Goal: Transaction & Acquisition: Purchase product/service

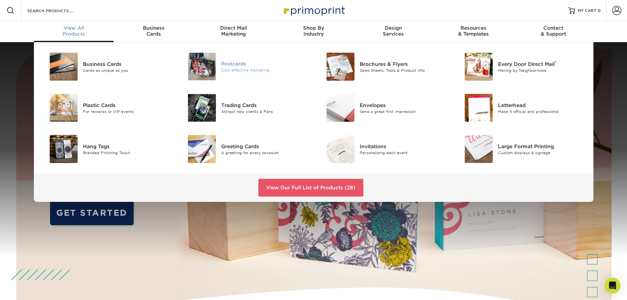
click at [204, 69] on img at bounding box center [202, 67] width 28 height 28
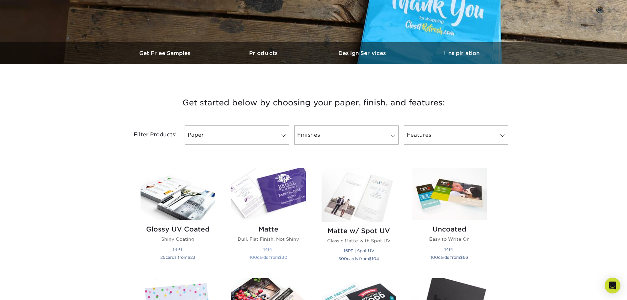
scroll to position [197, 0]
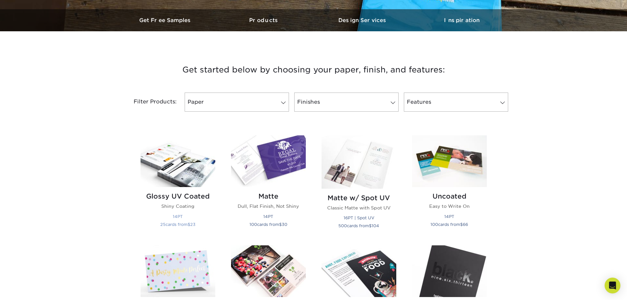
click at [157, 158] on img at bounding box center [178, 161] width 75 height 52
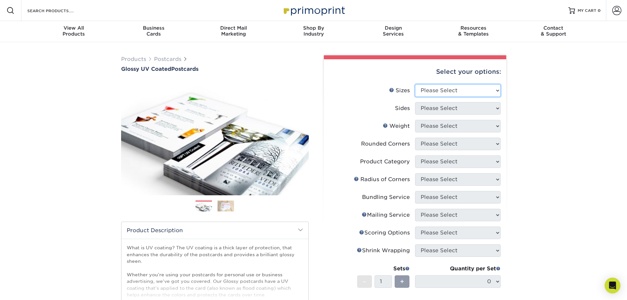
click at [440, 89] on select "Please Select 1.5" x 7" 2" x 4" 2" x 6" 2" x 7" 2" x 8" 2.12" x 5.5" 2.12" x 5.…" at bounding box center [458, 90] width 86 height 13
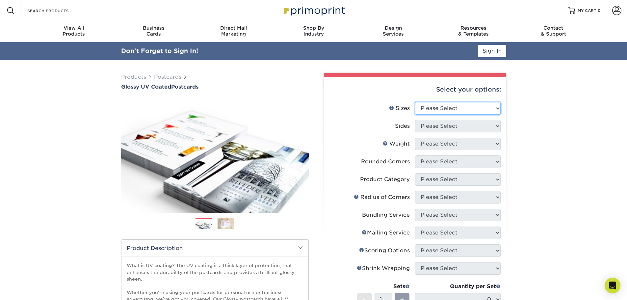
select select "5.00x7.00"
click at [415, 102] on select "Please Select 1.5" x 7" 2" x 4" 2" x 6" 2" x 7" 2" x 8" 2.12" x 5.5" 2.12" x 5.…" at bounding box center [458, 108] width 86 height 13
click at [446, 124] on select "Please Select Print Both Sides Print Front Only" at bounding box center [458, 126] width 86 height 13
select select "13abbda7-1d64-4f25-8bb2-c179b224825d"
click at [415, 120] on select "Please Select Print Both Sides Print Front Only" at bounding box center [458, 126] width 86 height 13
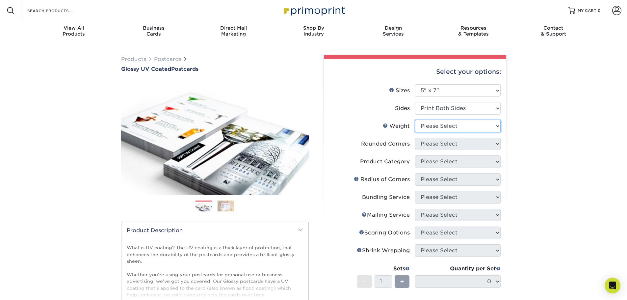
click at [442, 128] on select "Please Select 16PT 14PT 18PT C1S" at bounding box center [458, 126] width 86 height 13
select select "14PT"
click at [415, 120] on select "Please Select 16PT 14PT 18PT C1S" at bounding box center [458, 126] width 86 height 13
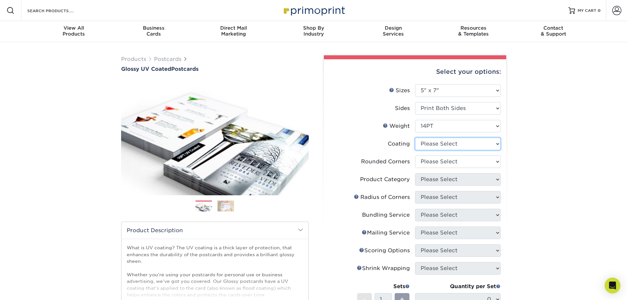
click at [440, 142] on select at bounding box center [458, 144] width 86 height 13
select select "ae367451-b2b8-45df-a344-0f05b6a12993"
click at [415, 138] on select at bounding box center [458, 144] width 86 height 13
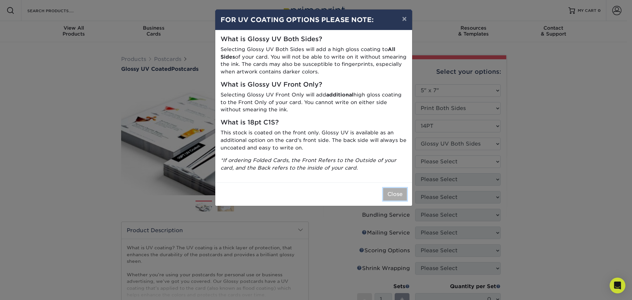
click at [399, 193] on button "Close" at bounding box center [395, 194] width 24 height 13
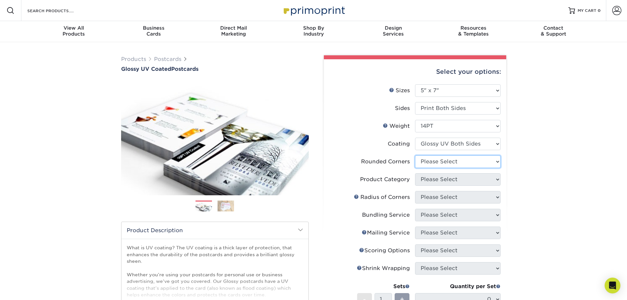
click at [432, 161] on select "Please Select Yes - Round 4 Corners No" at bounding box center [458, 161] width 86 height 13
select select "0"
click at [415, 155] on select "Please Select Yes - Round 4 Corners No" at bounding box center [458, 161] width 86 height 13
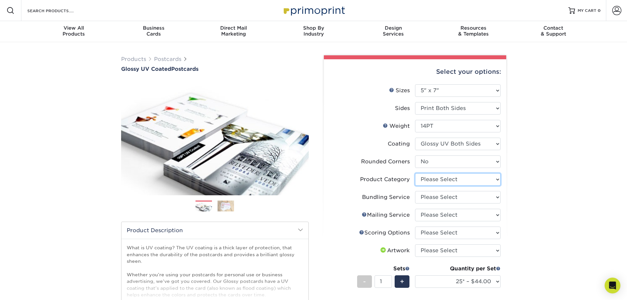
click at [437, 180] on select "Please Select Postcards" at bounding box center [458, 179] width 86 height 13
select select "9b7272e0-d6c8-4c3c-8e97-d3a1bcdab858"
click at [415, 173] on select "Please Select Postcards" at bounding box center [458, 179] width 86 height 13
click at [438, 197] on select "Please Select No Bundling Services Yes, Bundles of 50 (+2 Days) Yes, Bundles of…" at bounding box center [458, 197] width 86 height 13
select select "58689abb-25c0-461c-a4c3-a80b627d6649"
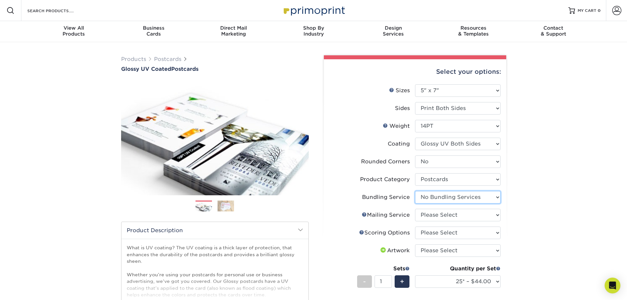
click at [415, 191] on select "Please Select No Bundling Services Yes, Bundles of 50 (+2 Days) Yes, Bundles of…" at bounding box center [458, 197] width 86 height 13
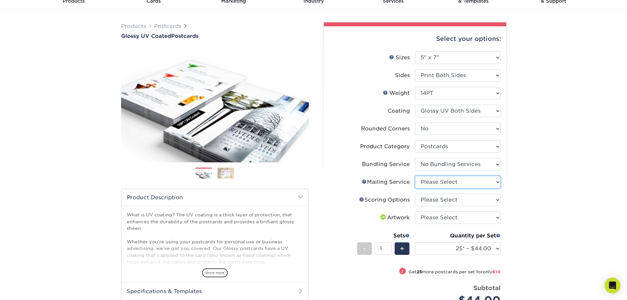
click at [438, 183] on select "Please Select No Direct Mailing Service No, I will mail/stamp/imprint Direct Ma…" at bounding box center [458, 182] width 86 height 13
select select "3e5e9bdd-d78a-4c28-a41d-fe1407925ca6"
click at [415, 176] on select "Please Select No Direct Mailing Service No, I will mail/stamp/imprint Direct Ma…" at bounding box center [458, 182] width 86 height 13
click at [439, 200] on select "Please Select No Scoring One Score Two Scores" at bounding box center [458, 200] width 86 height 13
select select "16ebe401-5398-422d-8cb0-f3adbb82deb5"
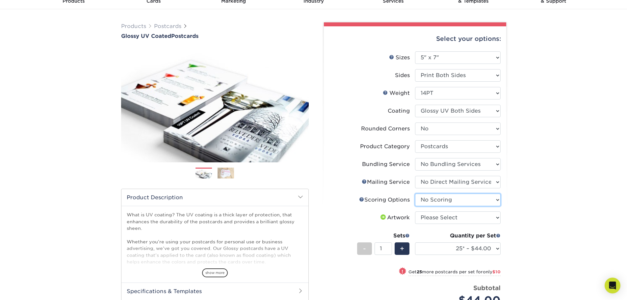
click at [415, 194] on select "Please Select No Scoring One Score Two Scores" at bounding box center [458, 200] width 86 height 13
click at [444, 215] on select "Please Select I will upload files I need a design - $150" at bounding box center [458, 217] width 86 height 13
select select "upload"
click at [415, 211] on select "Please Select I will upload files I need a design - $150" at bounding box center [458, 217] width 86 height 13
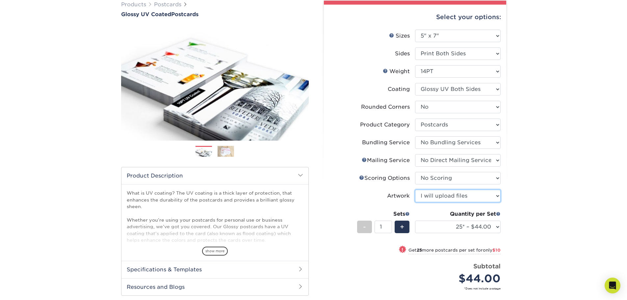
scroll to position [66, 0]
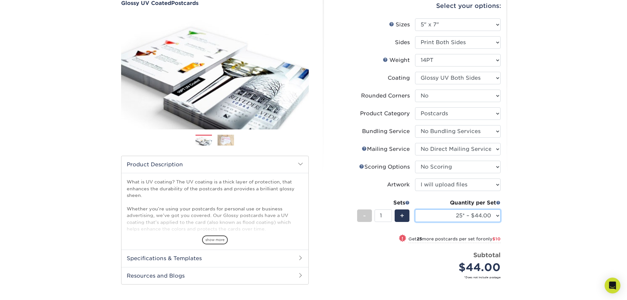
click at [462, 217] on select "25* – $44.00 50* – $54.00 75* – $67.00 100* – $98.00 250* – $146.00 500 – $162.…" at bounding box center [458, 215] width 86 height 13
select select "500 – $162.00"
click at [415, 209] on select "25* – $44.00 50* – $54.00 75* – $67.00 100* – $98.00 250* – $146.00 500 – $162.…" at bounding box center [458, 215] width 86 height 13
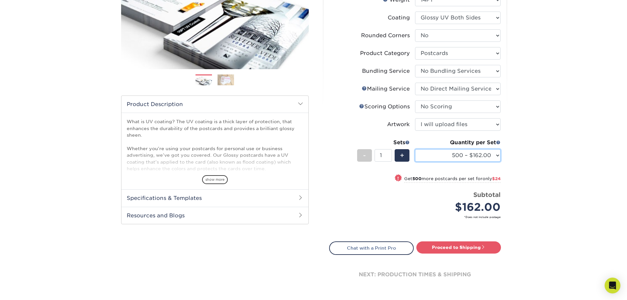
scroll to position [132, 0]
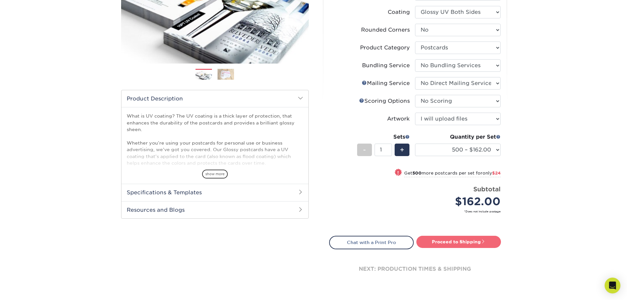
click at [466, 243] on link "Proceed to Shipping" at bounding box center [458, 242] width 85 height 12
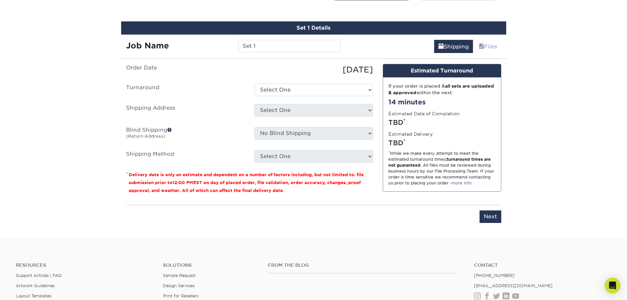
scroll to position [385, 0]
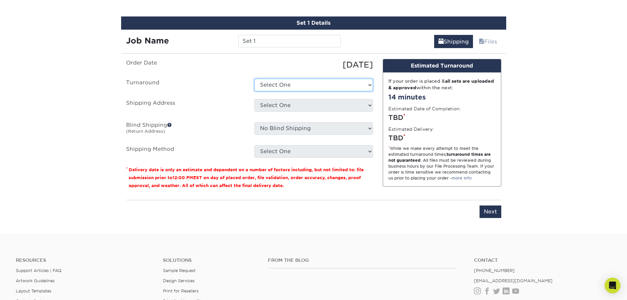
click at [324, 88] on select "Select One 2-4 Business Days 2 Day Next Business Day" at bounding box center [313, 85] width 118 height 13
select select "007b130a-6d85-4c84-a484-10c83c73abc4"
click at [254, 79] on select "Select One 2-4 Business Days 2 Day Next Business Day" at bounding box center [313, 85] width 118 height 13
click at [317, 106] on select "Select One + Add New Address - Login" at bounding box center [313, 105] width 118 height 13
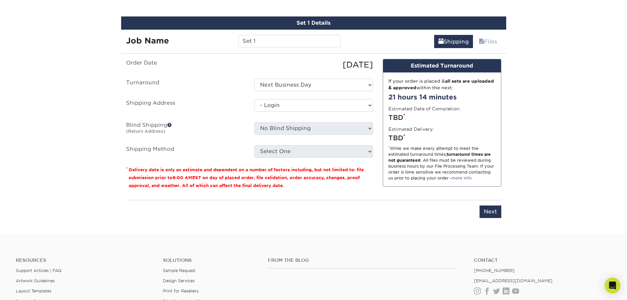
click at [254, 112] on select "Select One + Add New Address - Login" at bounding box center [313, 105] width 118 height 13
select select "-1"
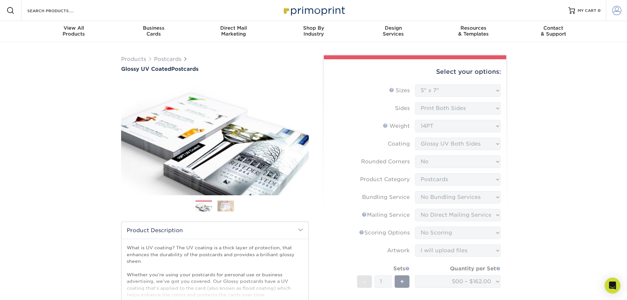
click at [615, 14] on span at bounding box center [616, 10] width 9 height 9
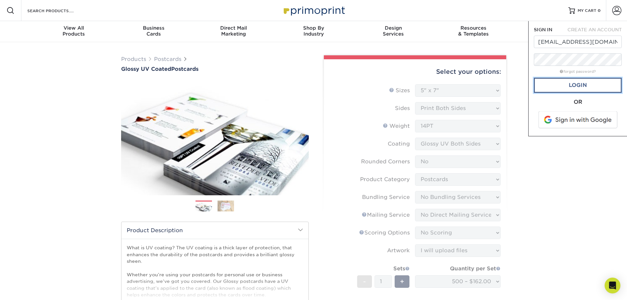
click at [591, 81] on link "Login" at bounding box center [578, 85] width 88 height 15
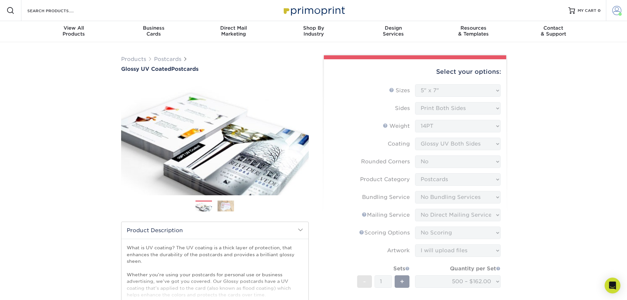
click at [619, 10] on span at bounding box center [616, 10] width 9 height 9
drag, startPoint x: 563, startPoint y: 173, endPoint x: 558, endPoint y: 172, distance: 5.7
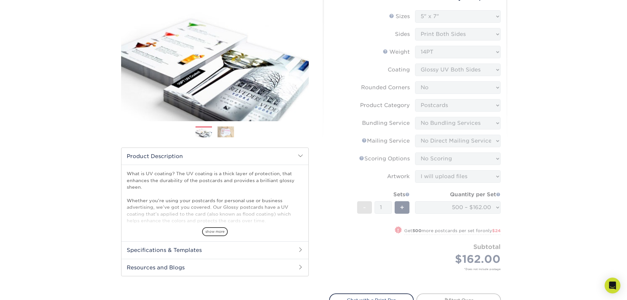
scroll to position [132, 0]
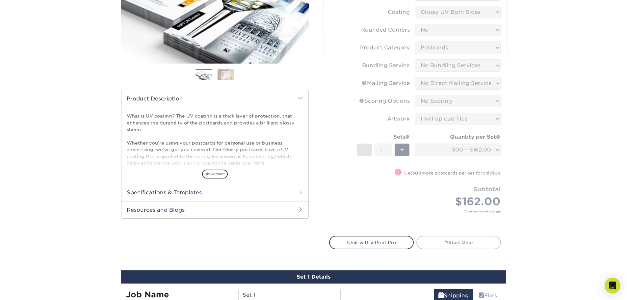
click at [355, 174] on form "Sizes Help Sizes Please Select 1.5" x 7" 2" x 4" 2" x 6" 2" x 7" 2" x 8" 2.12" …" at bounding box center [415, 90] width 172 height 275
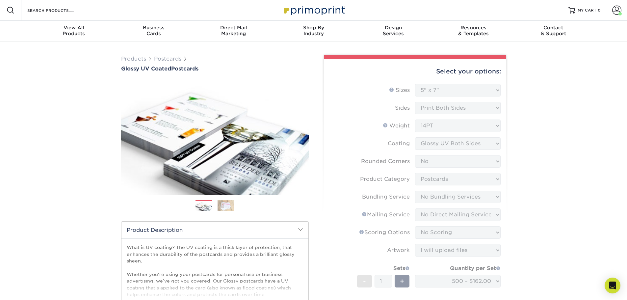
scroll to position [0, 0]
click at [450, 119] on form "Sizes Help Sizes Please Select 1.5" x 7" 2" x 4" 2" x 6" 2" x 7" 2" x 8" 2.12" …" at bounding box center [415, 221] width 172 height 275
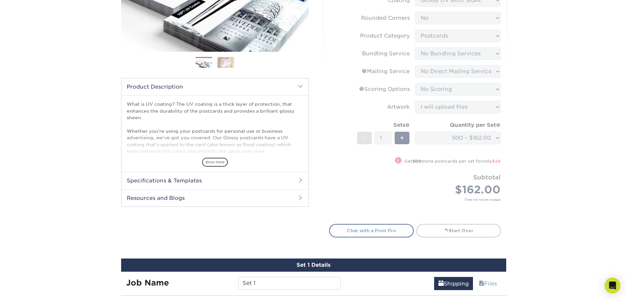
scroll to position [165, 0]
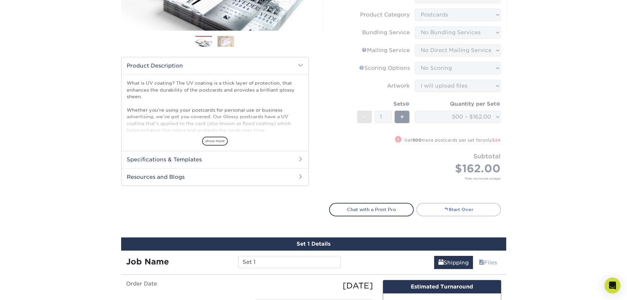
click at [447, 204] on link "Start Over" at bounding box center [458, 209] width 85 height 13
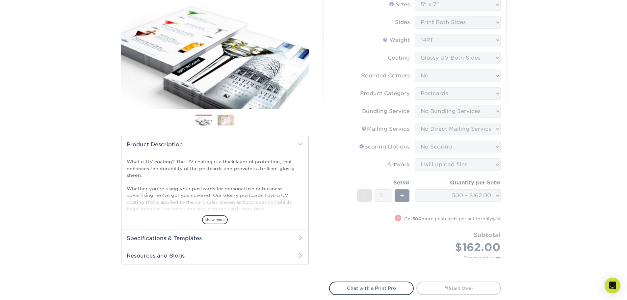
scroll to position [0, 0]
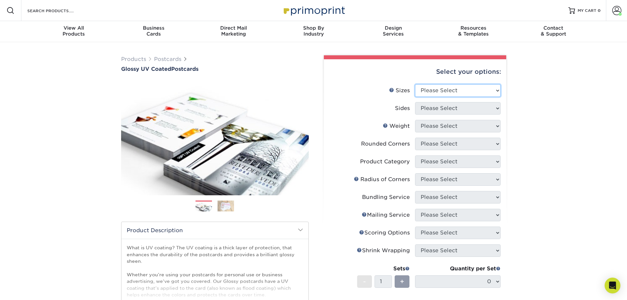
click at [448, 90] on select "Please Select 1.5" x 7" 2" x 4" 2" x 6" 2" x 7" 2" x 8" 2.12" x 5.5" 2.12" x 5.…" at bounding box center [458, 90] width 86 height 13
select select "5.00x7.00"
click at [415, 84] on select "Please Select 1.5" x 7" 2" x 4" 2" x 6" 2" x 7" 2" x 8" 2.12" x 5.5" 2.12" x 5.…" at bounding box center [458, 90] width 86 height 13
click at [454, 112] on select "Please Select Print Both Sides Print Front Only" at bounding box center [458, 108] width 86 height 13
select select "13abbda7-1d64-4f25-8bb2-c179b224825d"
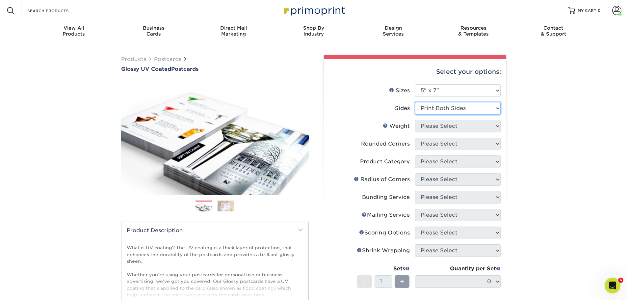
click at [415, 102] on select "Please Select Print Both Sides Print Front Only" at bounding box center [458, 108] width 86 height 13
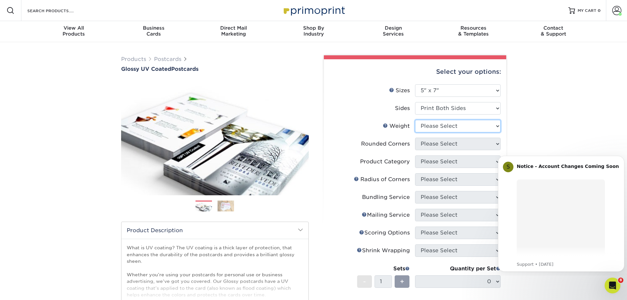
click at [455, 126] on select "Please Select 16PT 14PT 18PT C1S" at bounding box center [458, 126] width 86 height 13
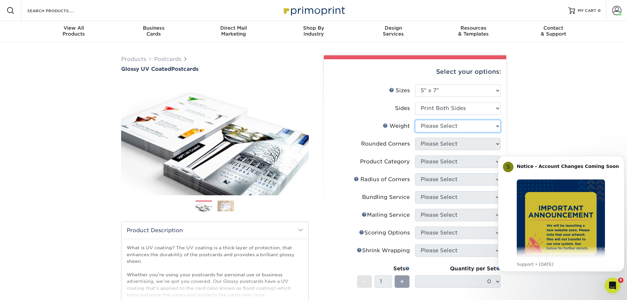
select select "14PT"
click at [415, 120] on select "Please Select 16PT 14PT 18PT C1S" at bounding box center [458, 126] width 86 height 13
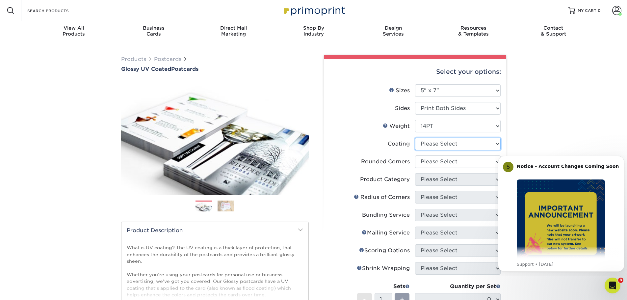
click at [448, 143] on select at bounding box center [458, 144] width 86 height 13
select select "ae367451-b2b8-45df-a344-0f05b6a12993"
click at [415, 138] on select at bounding box center [458, 144] width 86 height 13
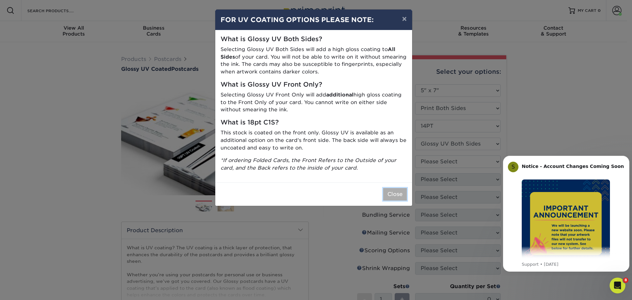
click at [398, 195] on button "Close" at bounding box center [395, 194] width 24 height 13
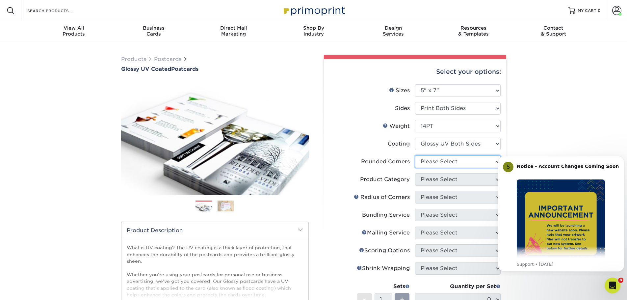
click at [444, 160] on select "Please Select Yes - Round 4 Corners No" at bounding box center [458, 161] width 86 height 13
select select "0"
click at [415, 155] on select "Please Select Yes - Round 4 Corners No" at bounding box center [458, 161] width 86 height 13
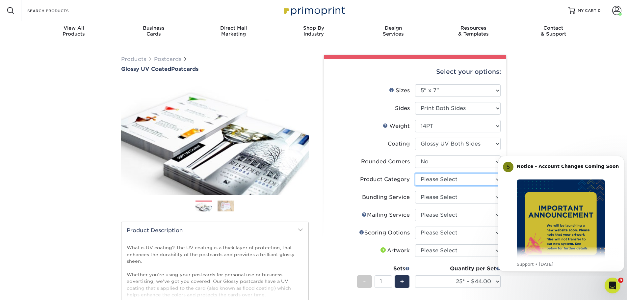
click at [447, 180] on select "Please Select Postcards" at bounding box center [458, 179] width 86 height 13
select select "9b7272e0-d6c8-4c3c-8e97-d3a1bcdab858"
click at [415, 173] on select "Please Select Postcards" at bounding box center [458, 179] width 86 height 13
click at [449, 197] on select "Please Select No Bundling Services Yes, Bundles of 50 (+2 Days) Yes, Bundles of…" at bounding box center [458, 197] width 86 height 13
select select "58689abb-25c0-461c-a4c3-a80b627d6649"
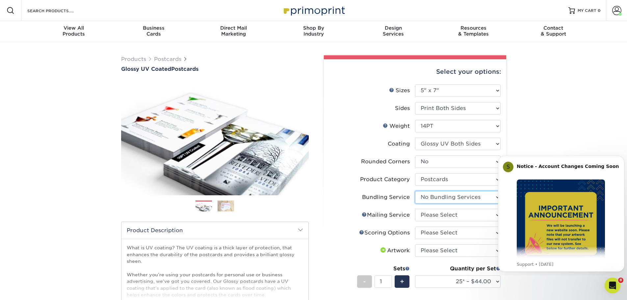
click at [415, 191] on select "Please Select No Bundling Services Yes, Bundles of 50 (+2 Days) Yes, Bundles of…" at bounding box center [458, 197] width 86 height 13
click at [447, 215] on select "Please Select No Direct Mailing Service No, I will mail/stamp/imprint Direct Ma…" at bounding box center [458, 215] width 86 height 13
select select "3e5e9bdd-d78a-4c28-a41d-fe1407925ca6"
click at [415, 209] on select "Please Select No Direct Mailing Service No, I will mail/stamp/imprint Direct Ma…" at bounding box center [458, 215] width 86 height 13
click at [450, 231] on select "Please Select No Scoring One Score Two Scores" at bounding box center [458, 232] width 86 height 13
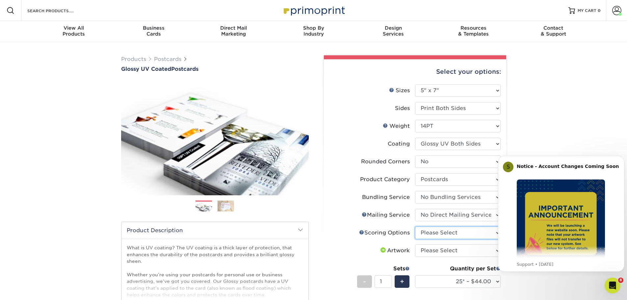
select select "16ebe401-5398-422d-8cb0-f3adbb82deb5"
click at [415, 226] on select "Please Select No Scoring One Score Two Scores" at bounding box center [458, 232] width 86 height 13
click at [452, 247] on select "Please Select I will upload files I need a design - $150" at bounding box center [458, 250] width 86 height 13
select select "upload"
click at [415, 244] on select "Please Select I will upload files I need a design - $150" at bounding box center [458, 250] width 86 height 13
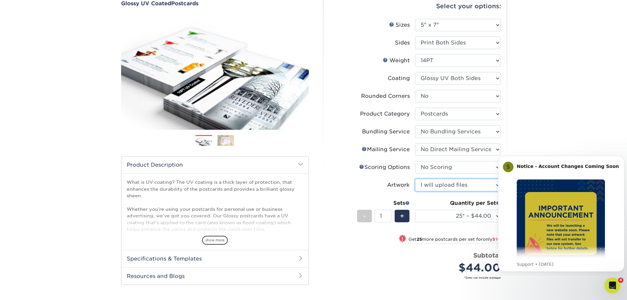
scroll to position [66, 0]
click at [465, 216] on select "25* – $44.00 50* – $54.00 75* – $67.00 100* – $98.00 250* – $146.00 500 – $162.…" at bounding box center [458, 215] width 86 height 13
select select "500 – $162.00"
click at [415, 209] on select "25* – $44.00 50* – $54.00 75* – $67.00 100* – $98.00 250* – $146.00 500 – $162.…" at bounding box center [458, 215] width 86 height 13
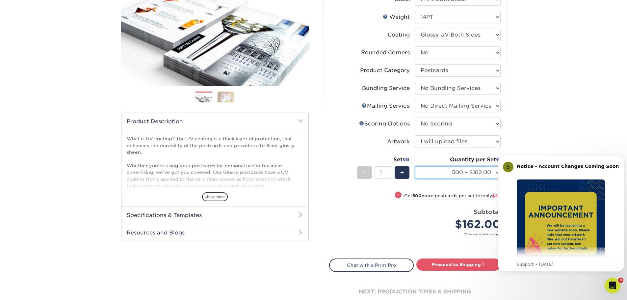
scroll to position [197, 0]
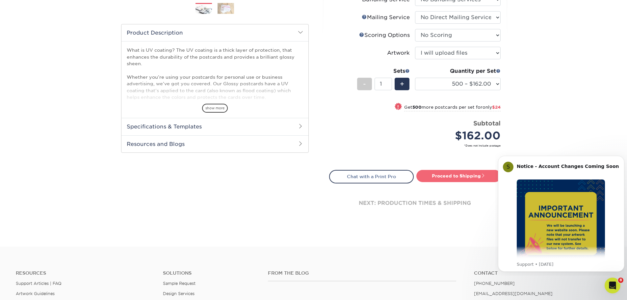
click at [472, 174] on link "Proceed to Shipping" at bounding box center [458, 176] width 85 height 12
type input "Set 1"
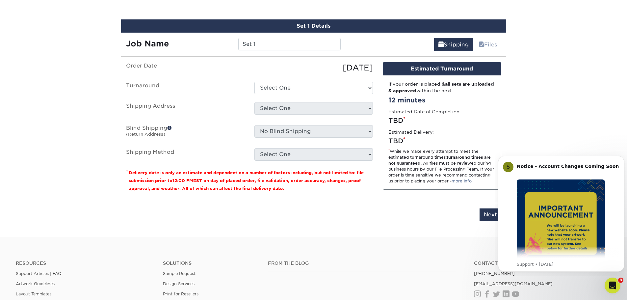
scroll to position [385, 0]
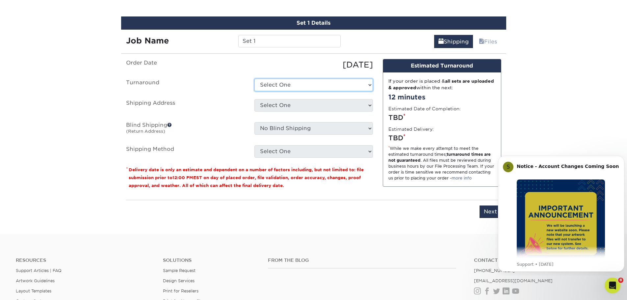
click at [325, 84] on select "Select One 2-4 Business Days 2 Day Next Business Day" at bounding box center [313, 85] width 118 height 13
select select "007b130a-6d85-4c84-a484-10c83c73abc4"
click at [254, 79] on select "Select One 2-4 Business Days 2 Day Next Business Day" at bounding box center [313, 85] width 118 height 13
click at [313, 100] on select "Select One Office Tracey + Add New Address" at bounding box center [313, 105] width 118 height 13
select select "254438"
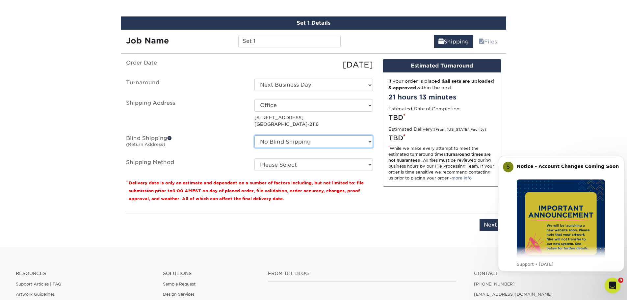
click at [320, 142] on select "No Blind Shipping Office Tracey + Add New Address" at bounding box center [313, 141] width 118 height 13
select select "254438"
click at [254, 135] on select "No Blind Shipping Office Tracey + Add New Address" at bounding box center [313, 141] width 118 height 13
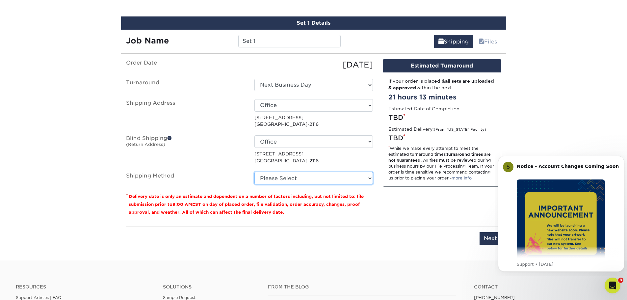
click at [333, 177] on select "Please Select Ground Shipping (+$25.22) 3 Day Shipping Service (+$32.29) 2 Day …" at bounding box center [313, 178] width 118 height 13
select select "13"
click at [254, 172] on select "Please Select Ground Shipping (+$25.22) 3 Day Shipping Service (+$32.29) 2 Day …" at bounding box center [313, 178] width 118 height 13
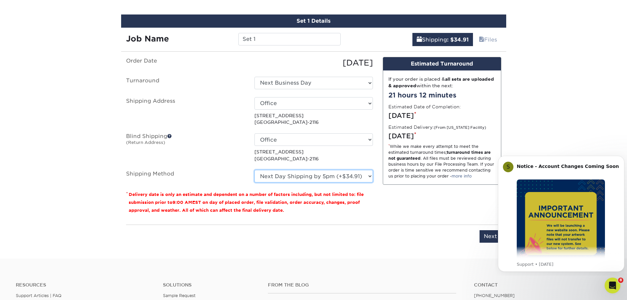
scroll to position [418, 0]
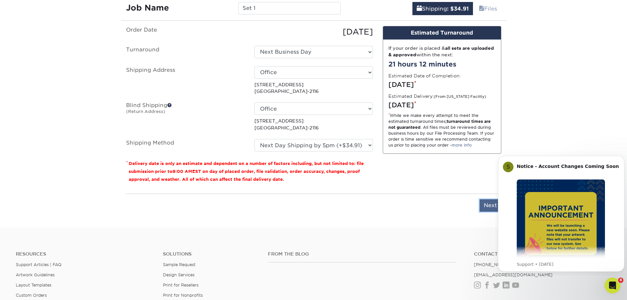
click at [487, 206] on input "Next" at bounding box center [490, 205] width 22 height 13
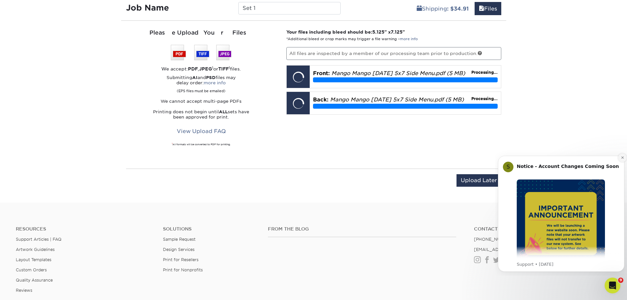
click at [623, 159] on icon "Dismiss notification" at bounding box center [623, 158] width 4 height 4
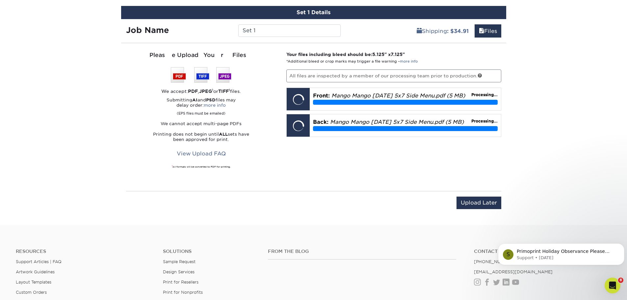
scroll to position [385, 0]
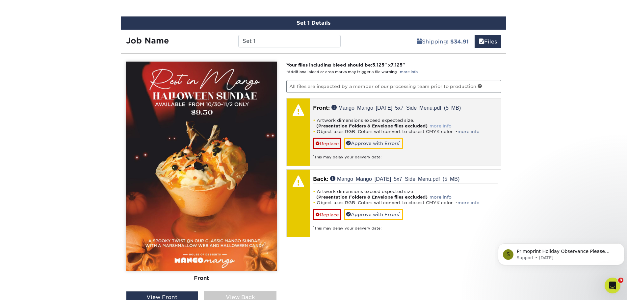
click at [440, 125] on link "more info" at bounding box center [440, 125] width 22 height 5
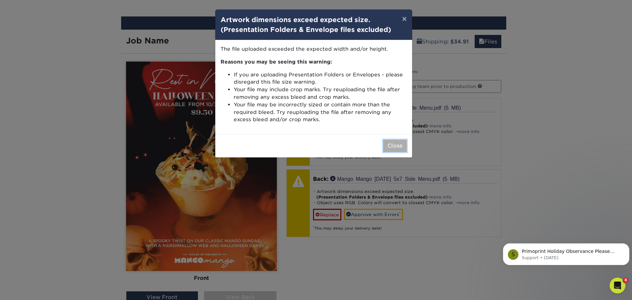
click at [393, 148] on button "Close" at bounding box center [395, 146] width 24 height 13
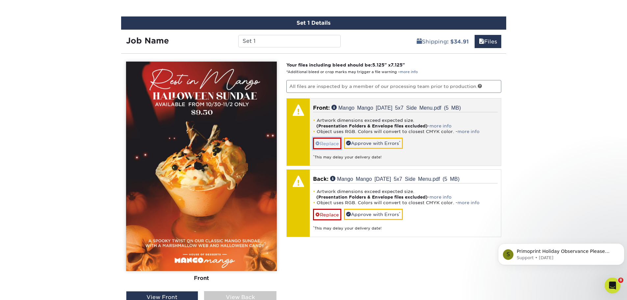
click at [328, 142] on link "Replace" at bounding box center [327, 144] width 28 height 12
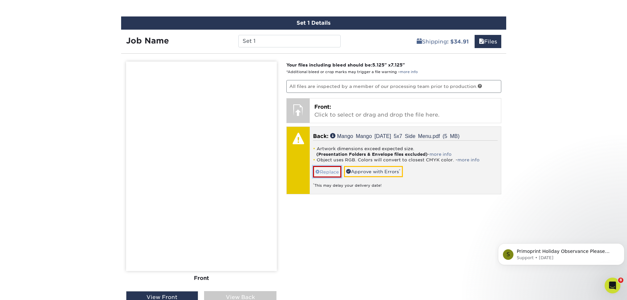
click at [331, 169] on link "Replace" at bounding box center [327, 172] width 28 height 12
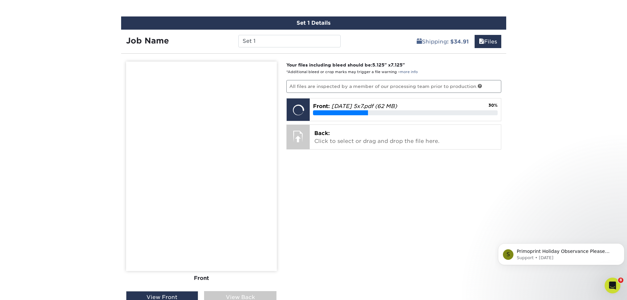
click at [449, 197] on div "Your files including bleed should be: 5.125 " x 7.125 " *Additional bleed or cr…" at bounding box center [393, 204] width 225 height 284
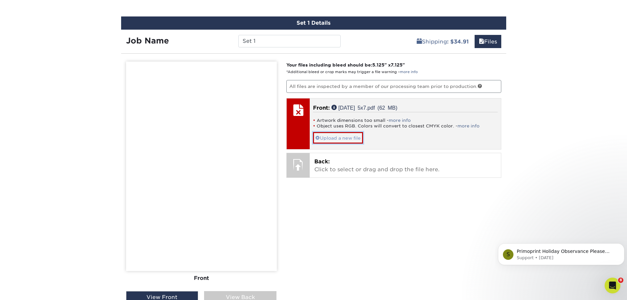
click at [353, 139] on link "Upload a new file" at bounding box center [338, 138] width 50 height 12
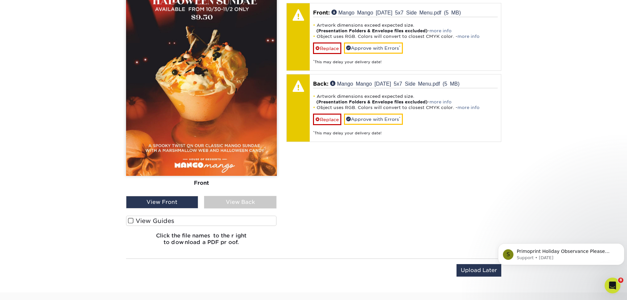
scroll to position [484, 0]
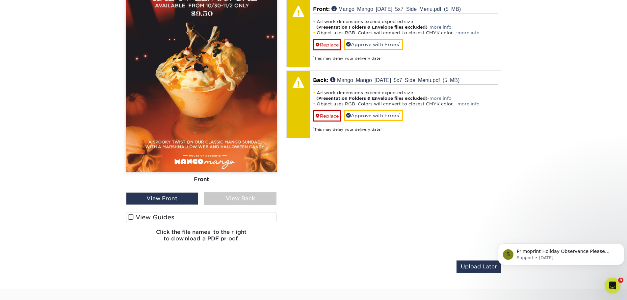
click at [258, 202] on div "View Back" at bounding box center [240, 198] width 72 height 13
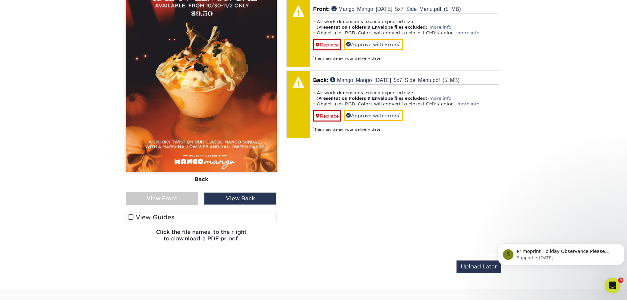
click at [166, 219] on label "View Guides" at bounding box center [201, 217] width 151 height 10
click at [0, 0] on input "View Guides" at bounding box center [0, 0] width 0 height 0
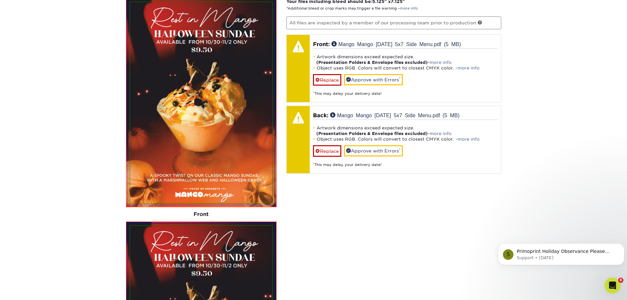
scroll to position [411, 0]
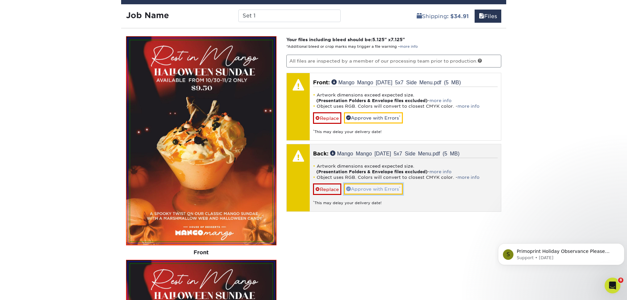
click at [367, 187] on link "Approve with Errors *" at bounding box center [373, 188] width 59 height 11
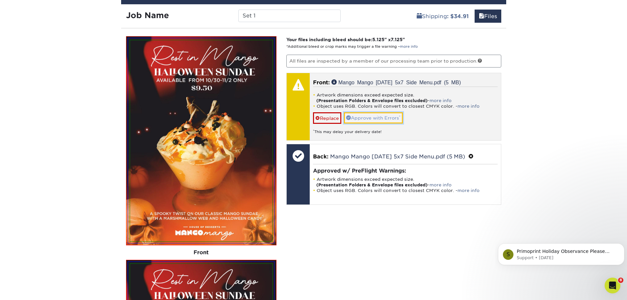
click at [386, 120] on link "Approve with Errors *" at bounding box center [373, 117] width 59 height 11
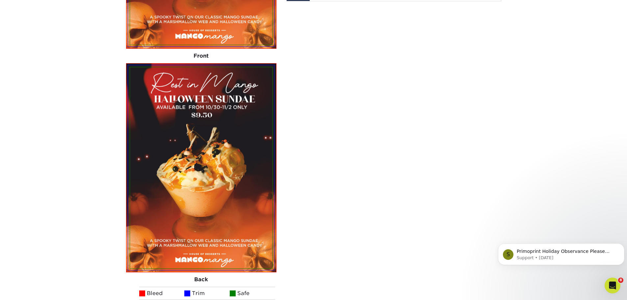
scroll to position [707, 0]
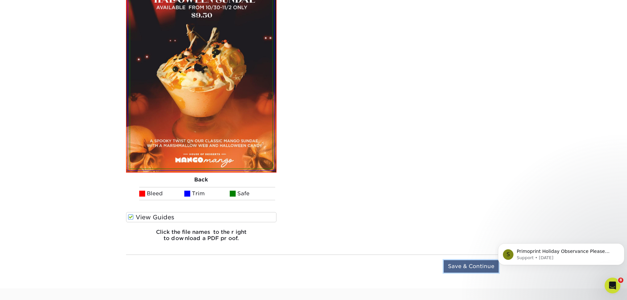
click at [461, 268] on input "Save & Continue" at bounding box center [471, 266] width 55 height 13
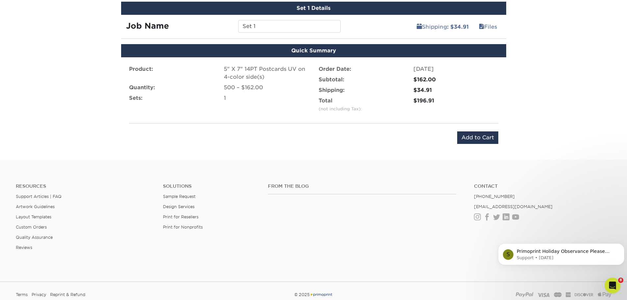
scroll to position [354, 0]
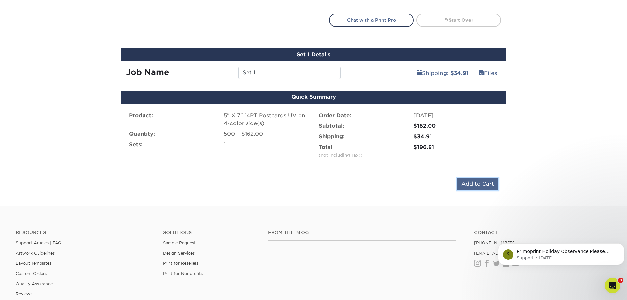
click at [476, 182] on input "Add to Cart" at bounding box center [477, 184] width 41 height 13
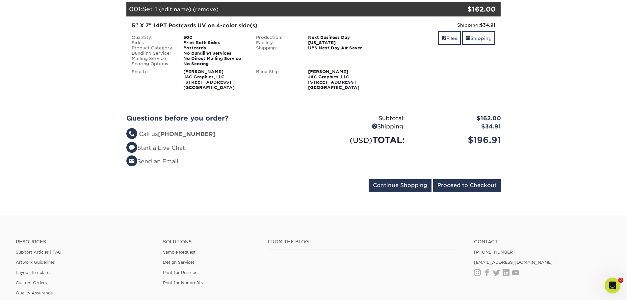
scroll to position [99, 0]
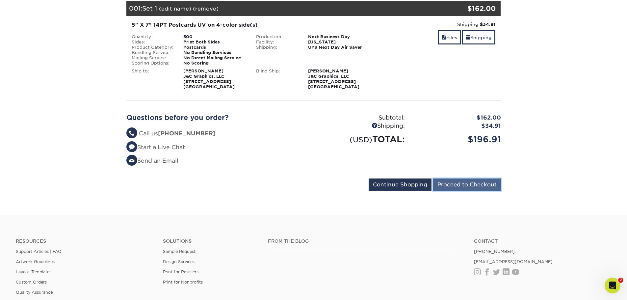
click at [457, 188] on input "Proceed to Checkout" at bounding box center [467, 184] width 68 height 13
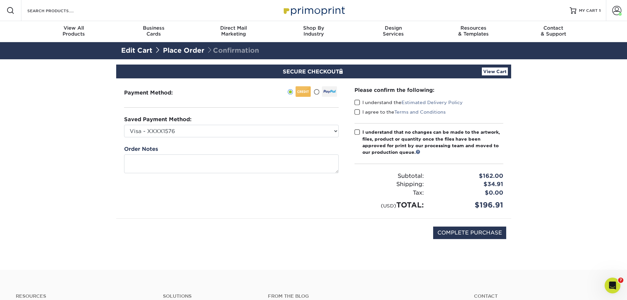
click at [355, 101] on span at bounding box center [357, 102] width 6 height 6
click at [0, 0] on input "I understand the Estimated Delivery Policy" at bounding box center [0, 0] width 0 height 0
click at [358, 111] on span at bounding box center [357, 112] width 6 height 6
click at [0, 0] on input "I agree to the Terms and Conditions" at bounding box center [0, 0] width 0 height 0
click at [355, 130] on span at bounding box center [357, 132] width 6 height 6
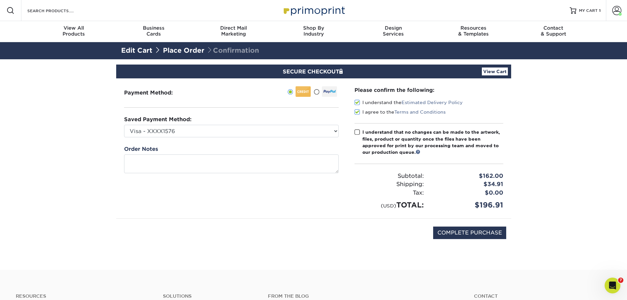
click at [0, 0] on input "I understand that no changes can be made to the artwork, files, product or quan…" at bounding box center [0, 0] width 0 height 0
click at [475, 234] on input "COMPLETE PURCHASE" at bounding box center [469, 232] width 73 height 13
type input "PROCESSING, PLEASE WAIT..."
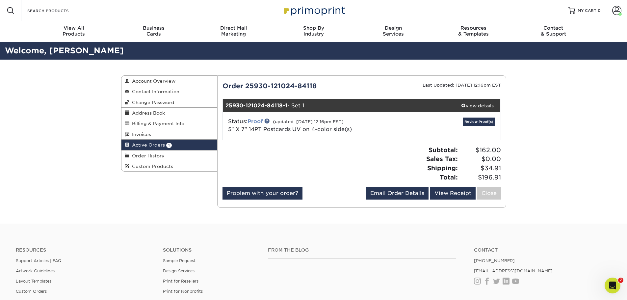
click at [257, 120] on link "Proof" at bounding box center [254, 121] width 15 height 6
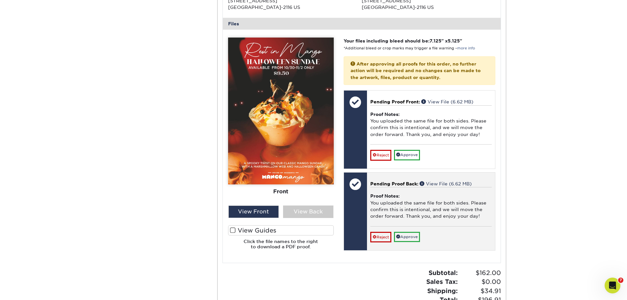
scroll to position [263, 0]
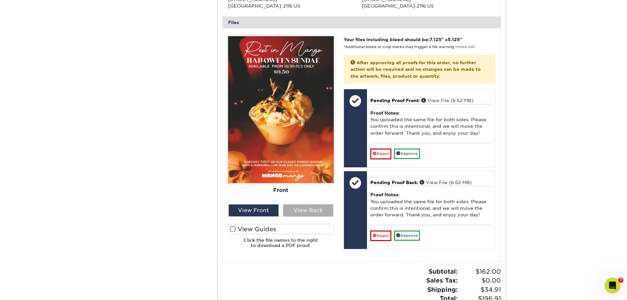
click at [318, 209] on div "View Back" at bounding box center [308, 210] width 50 height 13
click at [266, 207] on div "View Front" at bounding box center [253, 210] width 50 height 13
click at [303, 209] on div "View Back" at bounding box center [308, 210] width 50 height 13
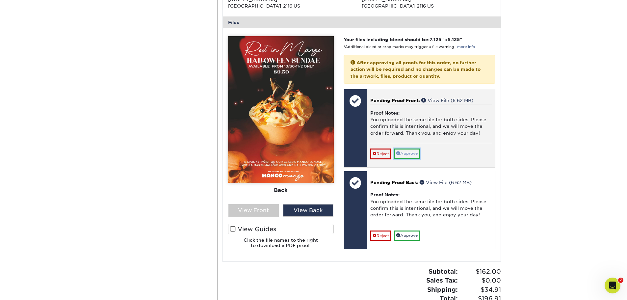
click at [407, 155] on link "Approve" at bounding box center [407, 153] width 26 height 10
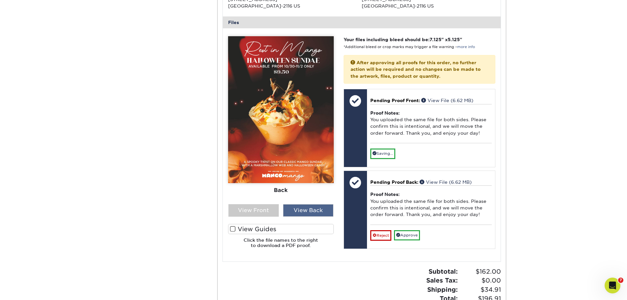
click at [306, 207] on div "View Back" at bounding box center [308, 210] width 50 height 13
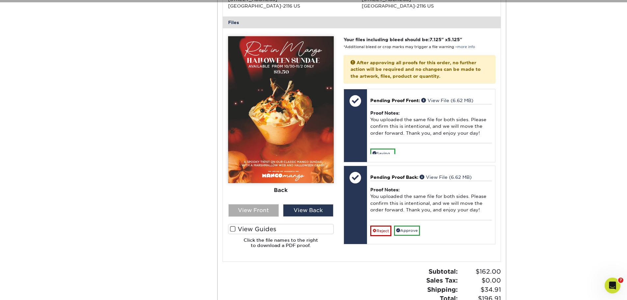
click at [274, 210] on div "View Front" at bounding box center [253, 210] width 50 height 13
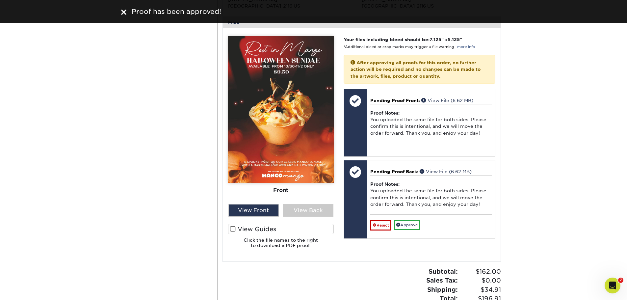
click at [264, 228] on label "View Guides" at bounding box center [281, 229] width 106 height 10
click at [0, 0] on input "View Guides" at bounding box center [0, 0] width 0 height 0
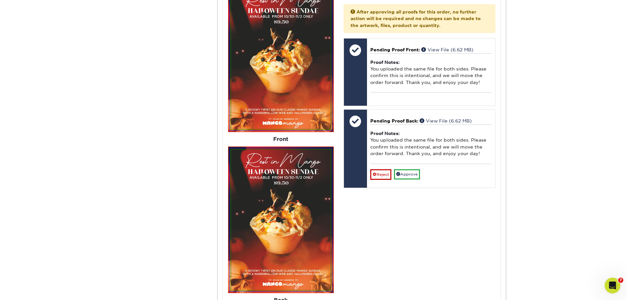
scroll to position [329, 0]
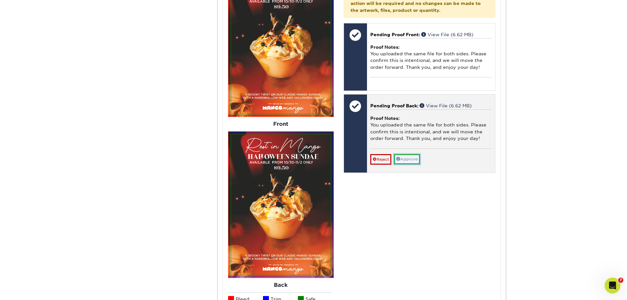
click at [404, 162] on link "Approve" at bounding box center [407, 159] width 26 height 10
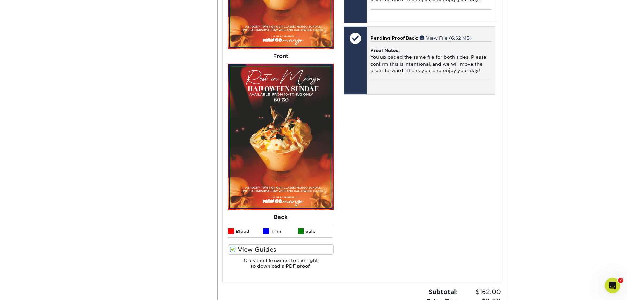
scroll to position [494, 0]
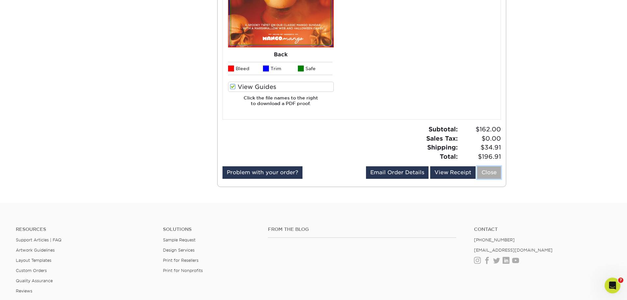
click at [488, 173] on link "Close" at bounding box center [489, 172] width 24 height 13
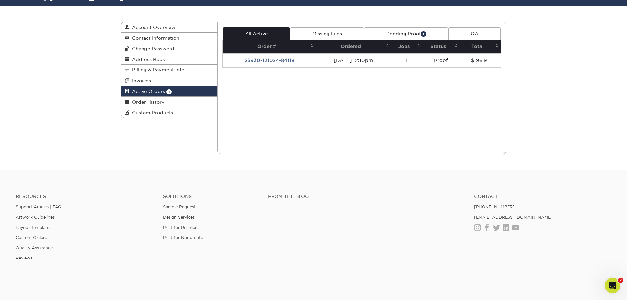
scroll to position [0, 0]
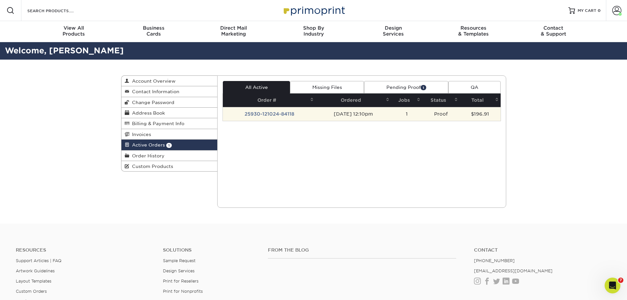
click at [282, 114] on td "25930-121024-84118" at bounding box center [269, 114] width 93 height 14
